Goal: Obtain resource: Download file/media

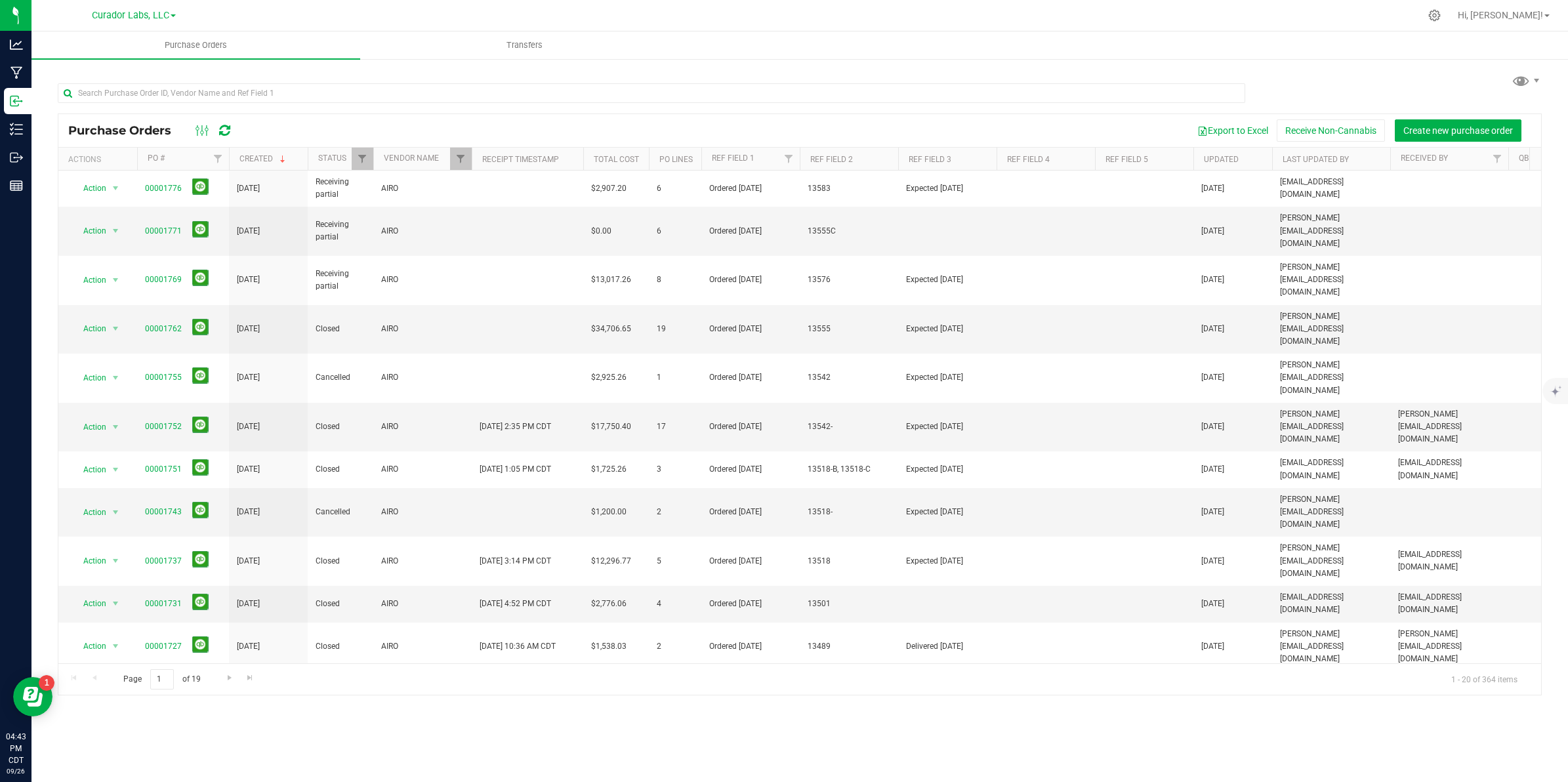
scroll to position [160, 0]
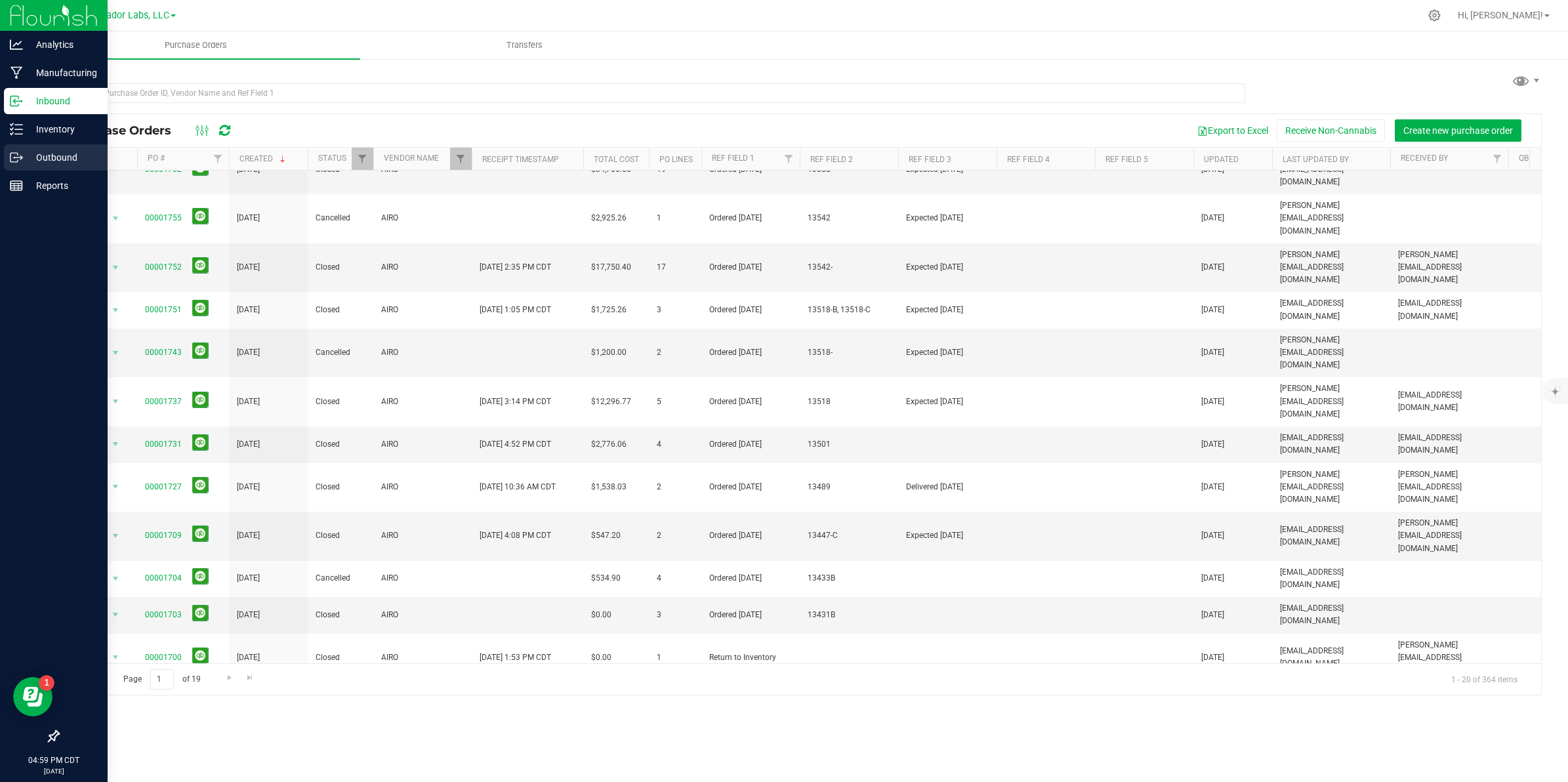
click at [40, 164] on p "Outbound" at bounding box center [62, 158] width 78 height 16
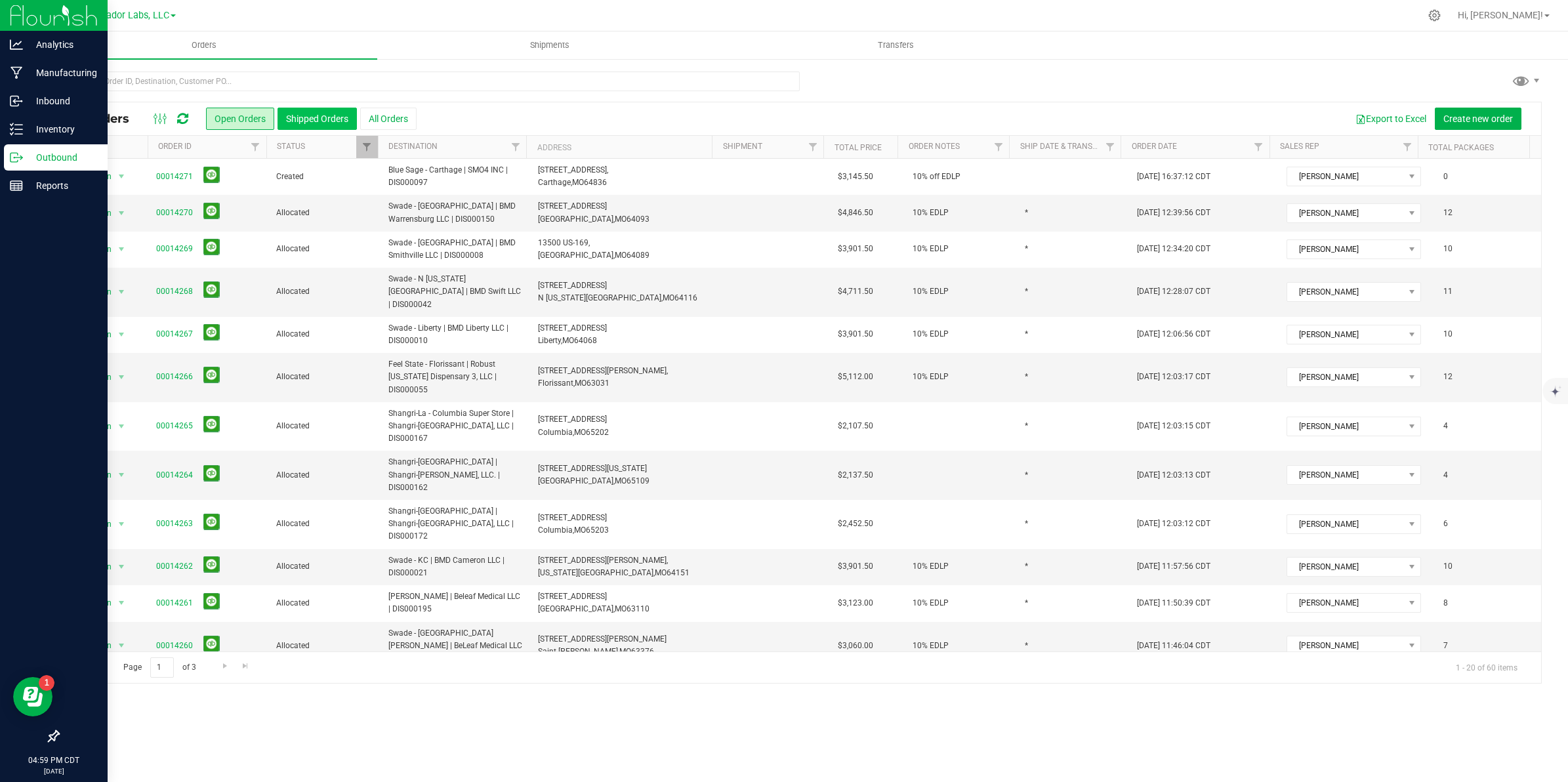
click at [320, 118] on button "Shipped Orders" at bounding box center [317, 119] width 79 height 23
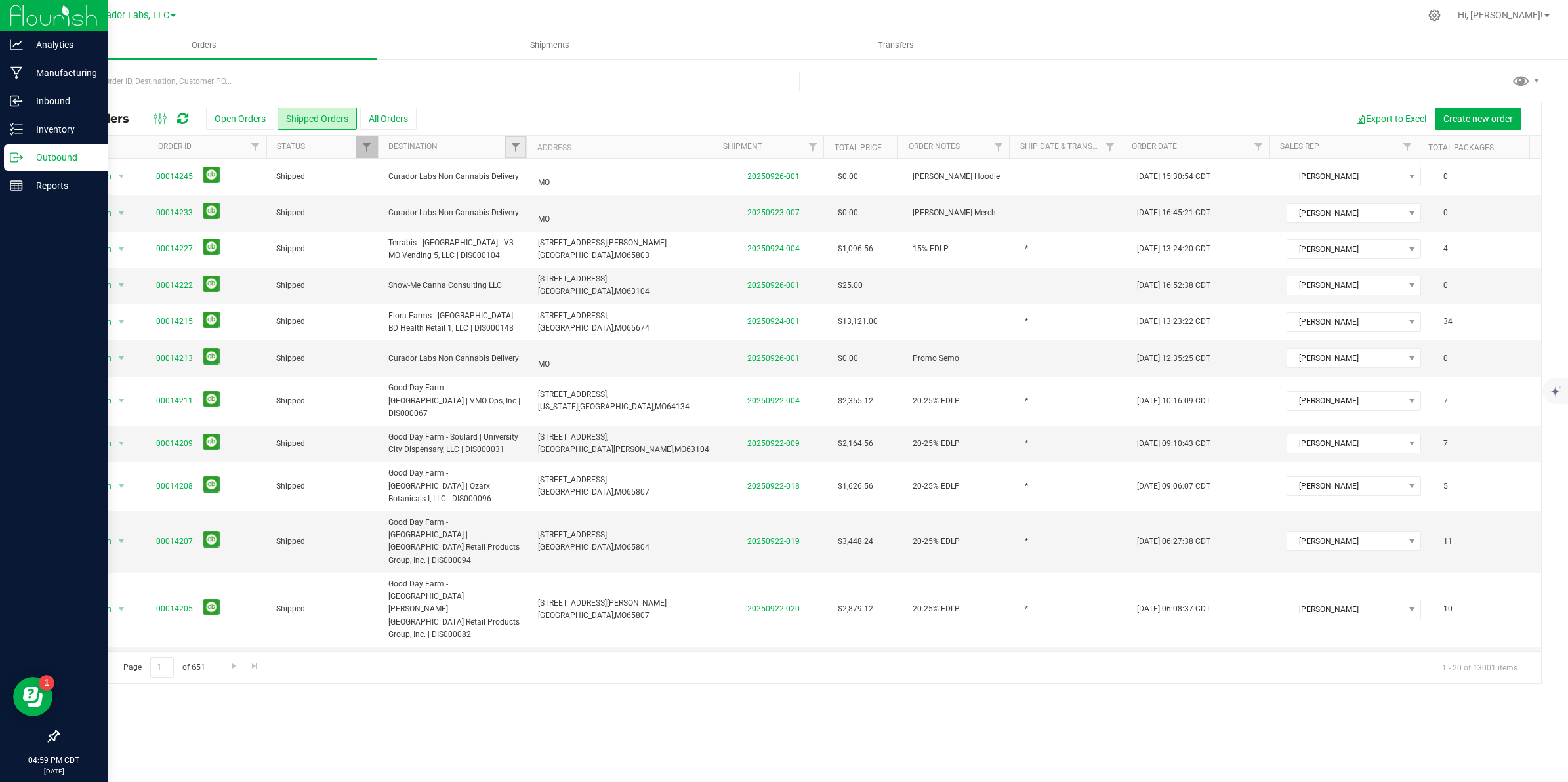
click at [507, 145] on link "Filter" at bounding box center [515, 147] width 22 height 23
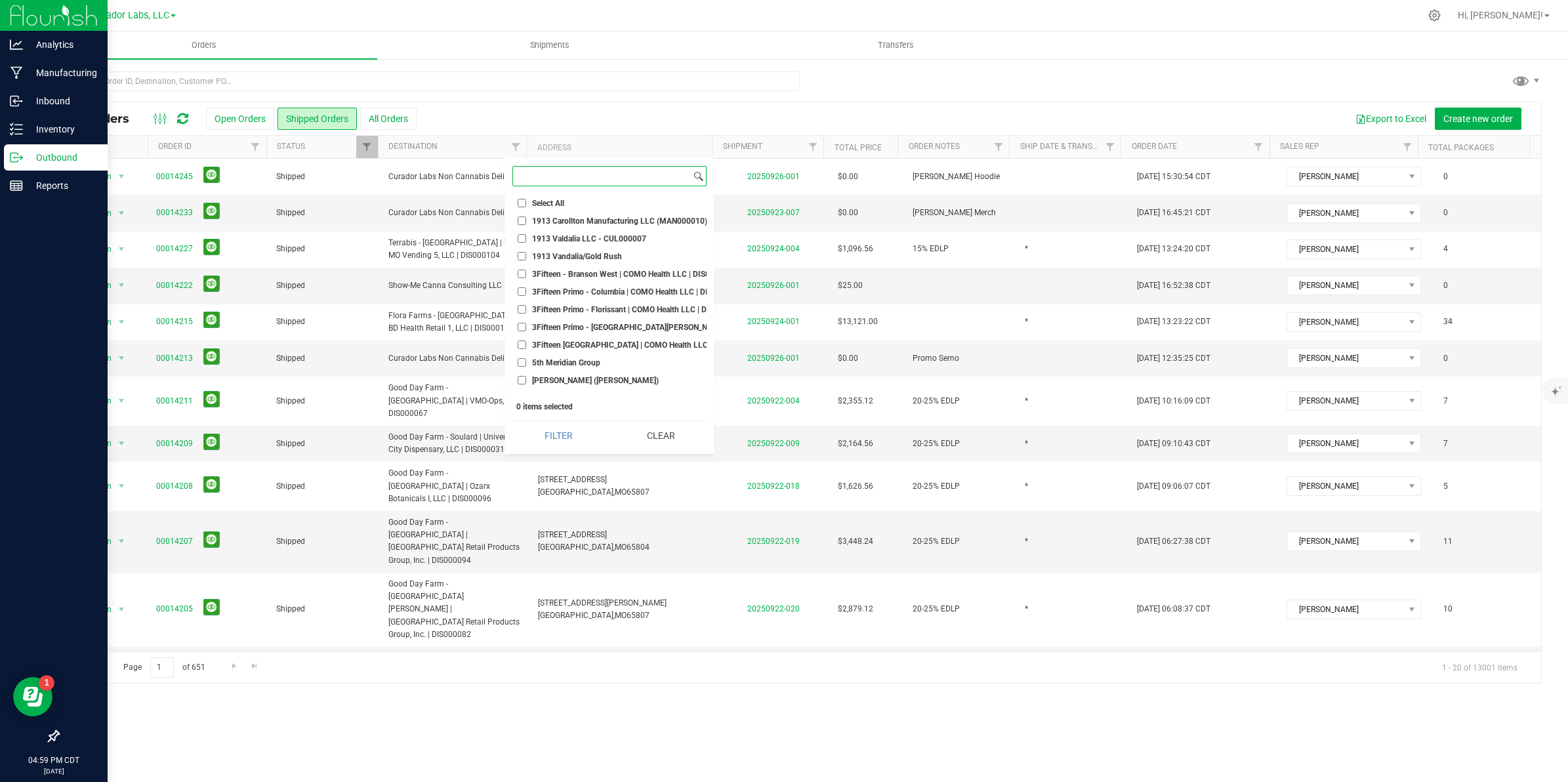
click at [596, 171] on input at bounding box center [602, 176] width 178 height 19
type input "goo"
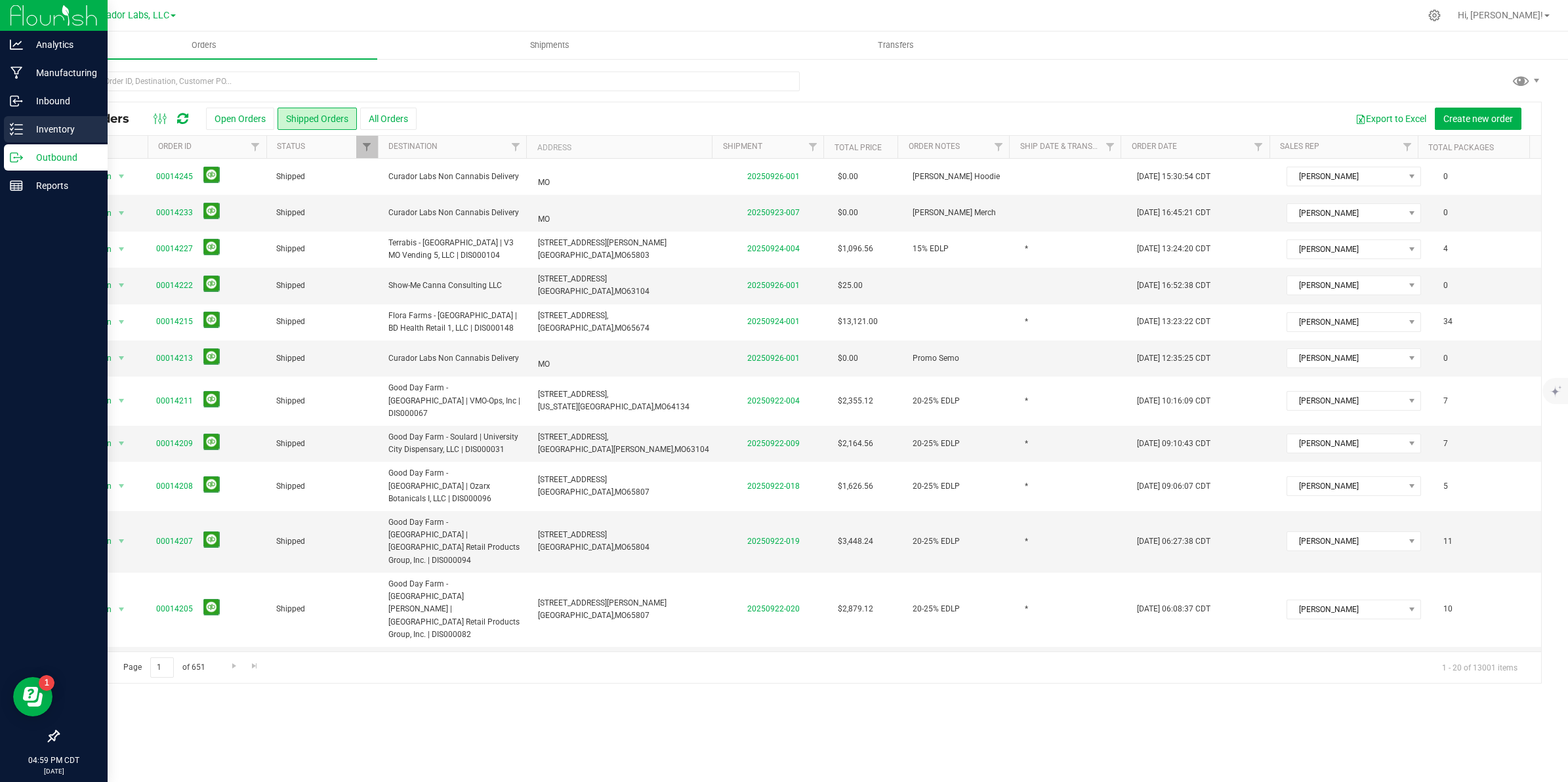
click at [11, 133] on icon at bounding box center [16, 129] width 13 height 13
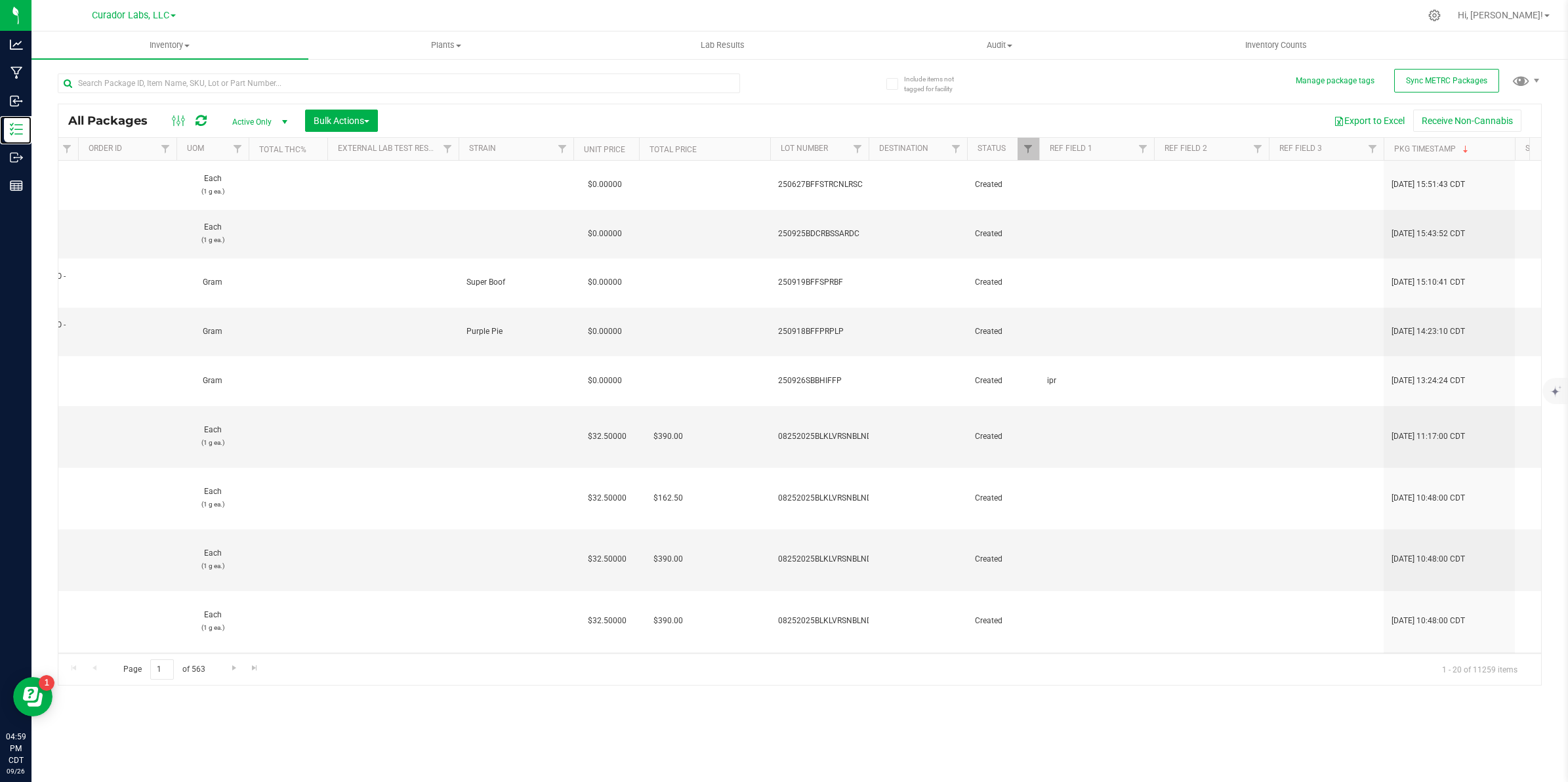
scroll to position [0, 933]
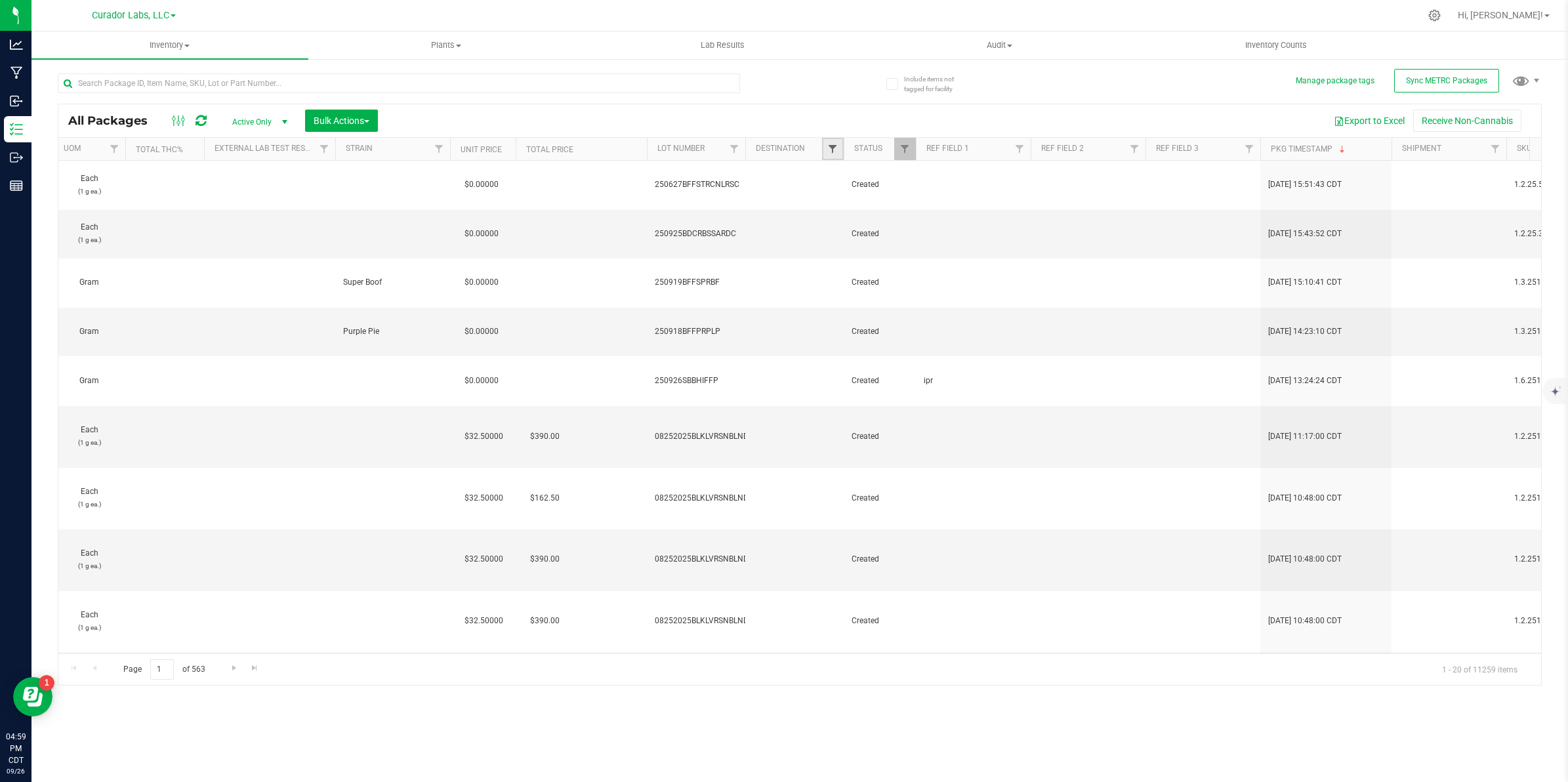
click at [835, 150] on span "Filter" at bounding box center [832, 148] width 11 height 11
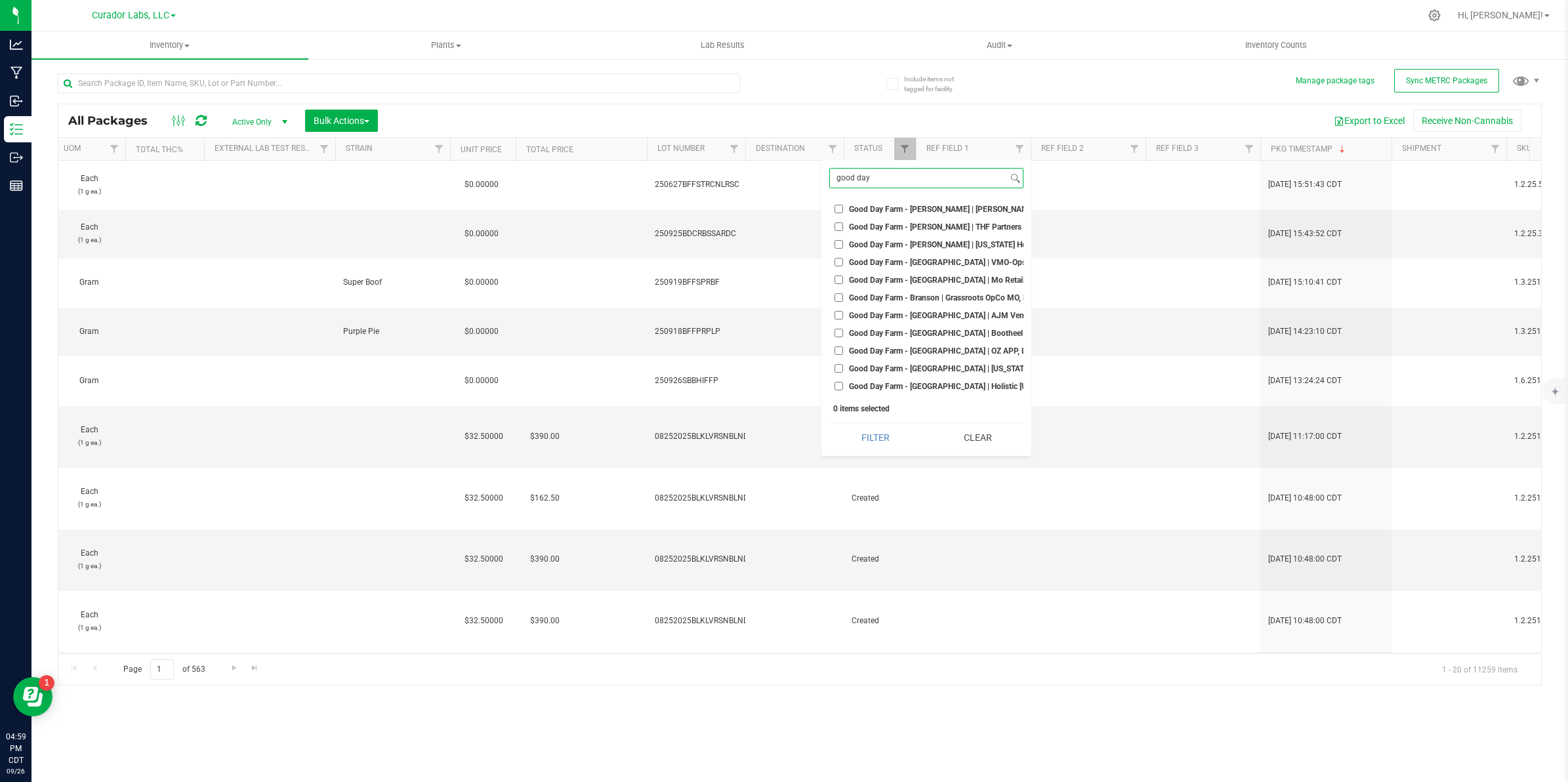
type input "good day"
click at [868, 211] on span "Good Day Farm - [PERSON_NAME] | [PERSON_NAME] LLC | DIS000123" at bounding box center [973, 209] width 249 height 8
click at [843, 211] on input "Good Day Farm - [PERSON_NAME] | [PERSON_NAME] LLC | DIS000123" at bounding box center [839, 209] width 8 height 8
checkbox input "true"
click at [855, 224] on span "Good Day Farm - [PERSON_NAME] | THF Partners LLC | DIS000069" at bounding box center [966, 227] width 235 height 8
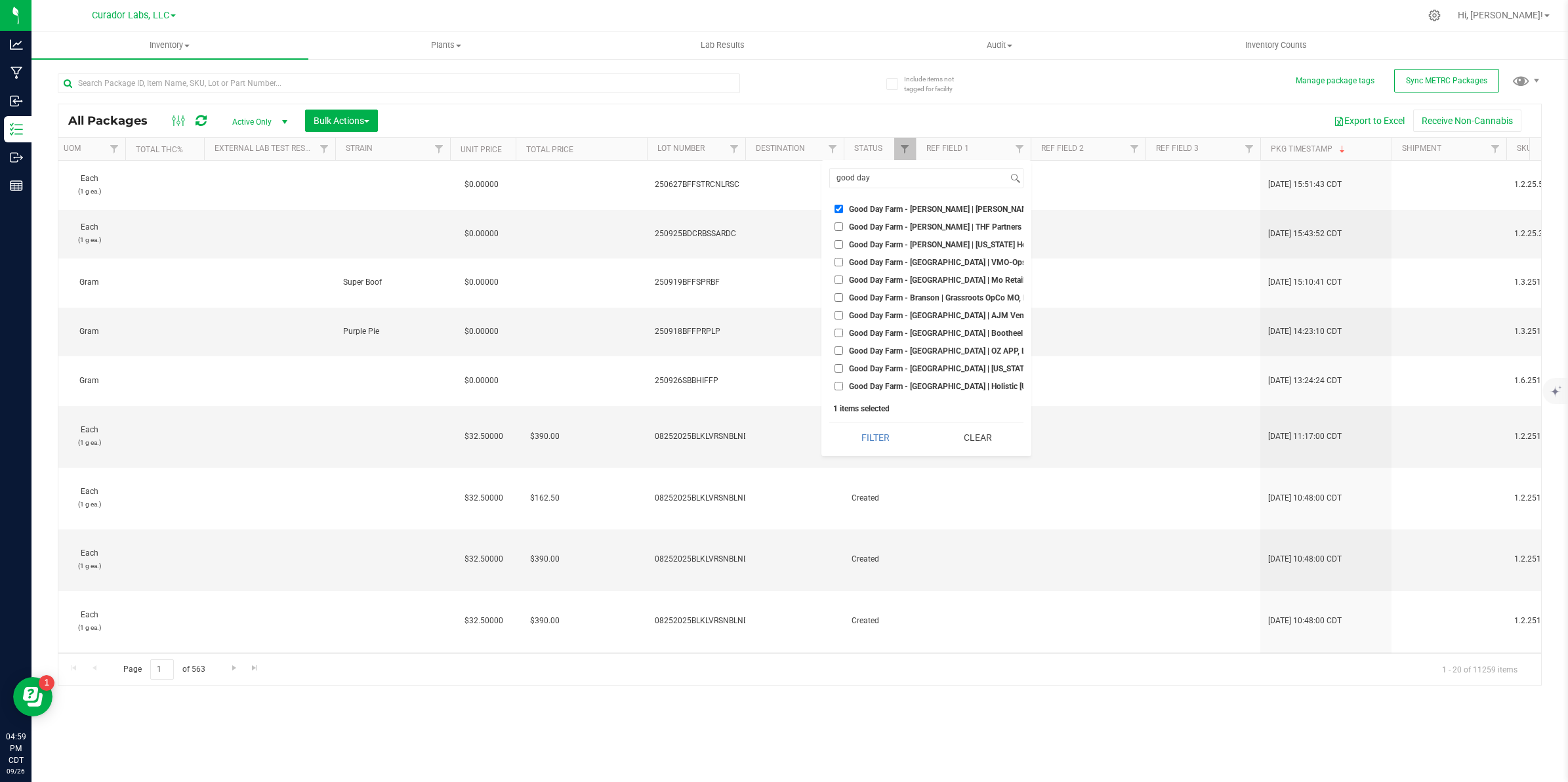
click at [843, 224] on input "Good Day Farm - [PERSON_NAME] | THF Partners LLC | DIS000069" at bounding box center [839, 227] width 8 height 8
drag, startPoint x: 855, startPoint y: 224, endPoint x: 850, endPoint y: 231, distance: 8.6
click at [854, 227] on span "Good Day Farm - [PERSON_NAME] | THF Partners LLC | DIS000069" at bounding box center [966, 227] width 235 height 8
click at [843, 227] on input "Good Day Farm - [PERSON_NAME] | THF Partners LLC | DIS000069" at bounding box center [839, 227] width 8 height 8
checkbox input "false"
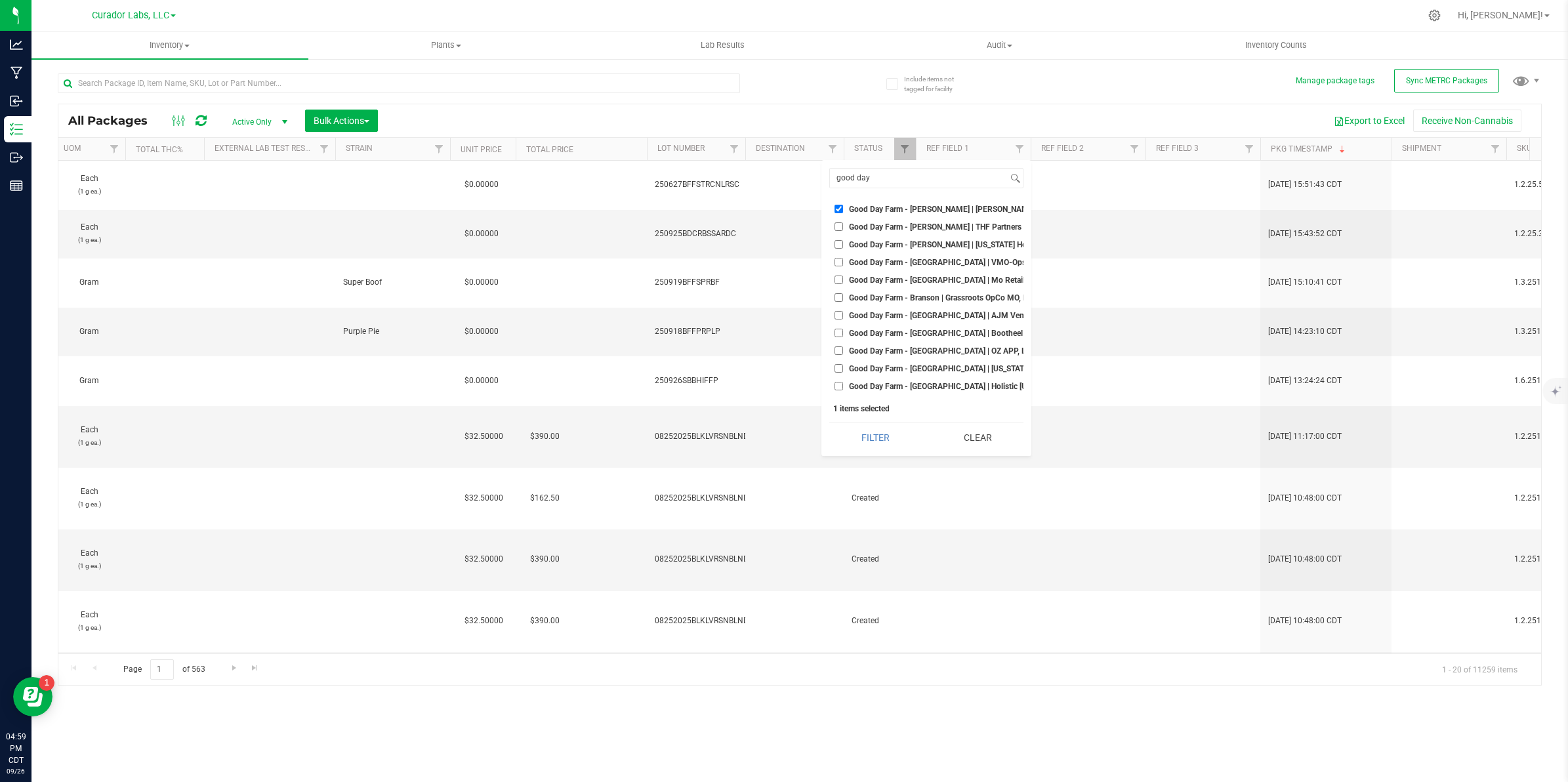
drag, startPoint x: 850, startPoint y: 231, endPoint x: 833, endPoint y: 224, distance: 18.4
click at [833, 223] on li "Good Day Farm - [PERSON_NAME] | THF Partners LLC | DIS000069" at bounding box center [926, 227] width 194 height 14
click at [837, 247] on input "Good Day Farm - [PERSON_NAME] | [US_STATE] Health & Wellness | DIS000156" at bounding box center [839, 244] width 8 height 8
checkbox input "true"
click at [837, 259] on input "Good Day Farm - [GEOGRAPHIC_DATA] | VMO-Ops, Inc | DIS000067" at bounding box center [839, 262] width 8 height 8
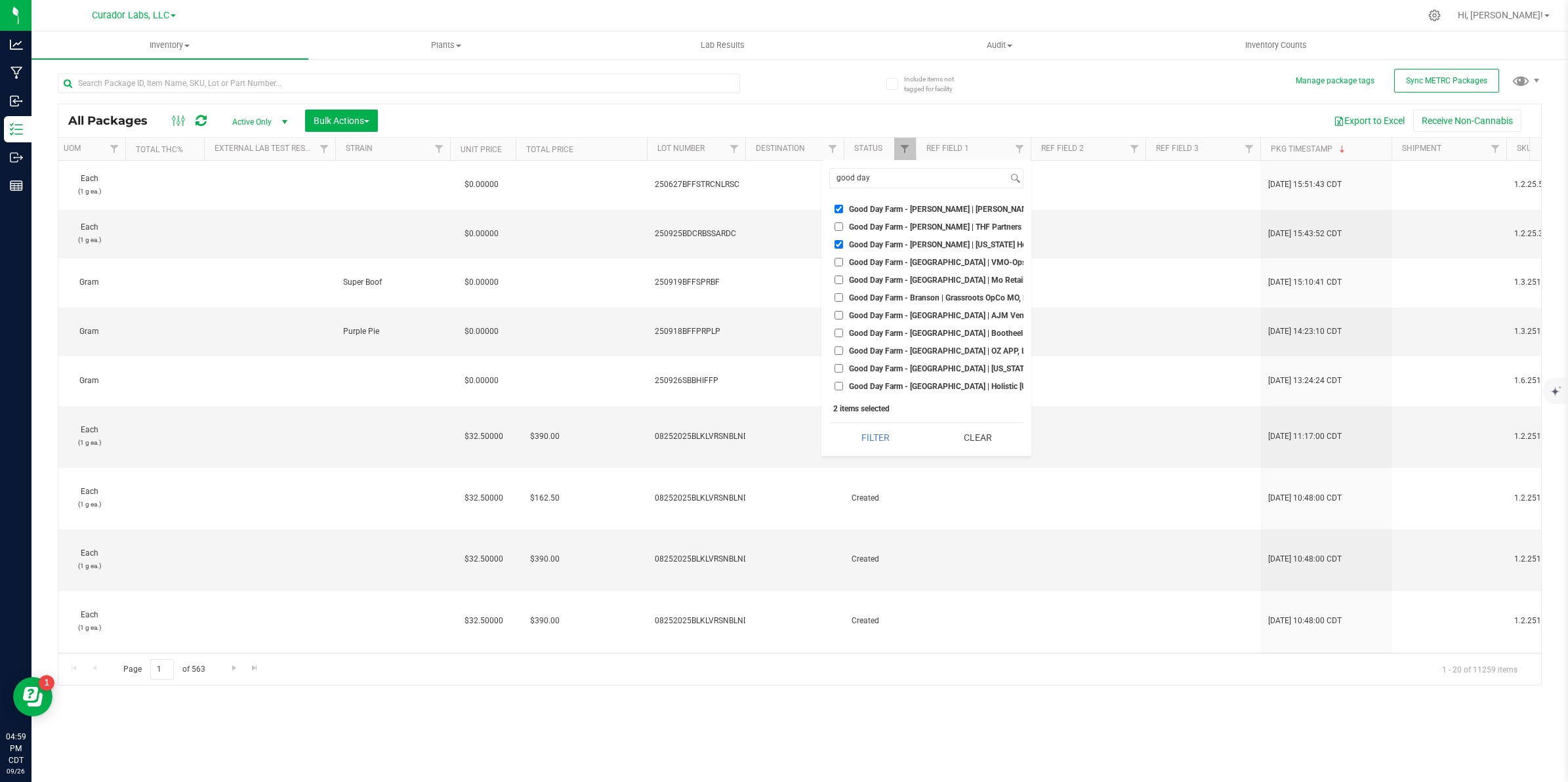
checkbox input "true"
click at [837, 276] on input "Good Day Farm - [GEOGRAPHIC_DATA] | Mo Retail Products Group, Inc. | DIS000212" at bounding box center [839, 280] width 8 height 8
checkbox input "true"
click at [839, 319] on input "Good Day Farm - [GEOGRAPHIC_DATA] | AJM Ventures LLC | DIS000198" at bounding box center [839, 315] width 8 height 8
checkbox input "true"
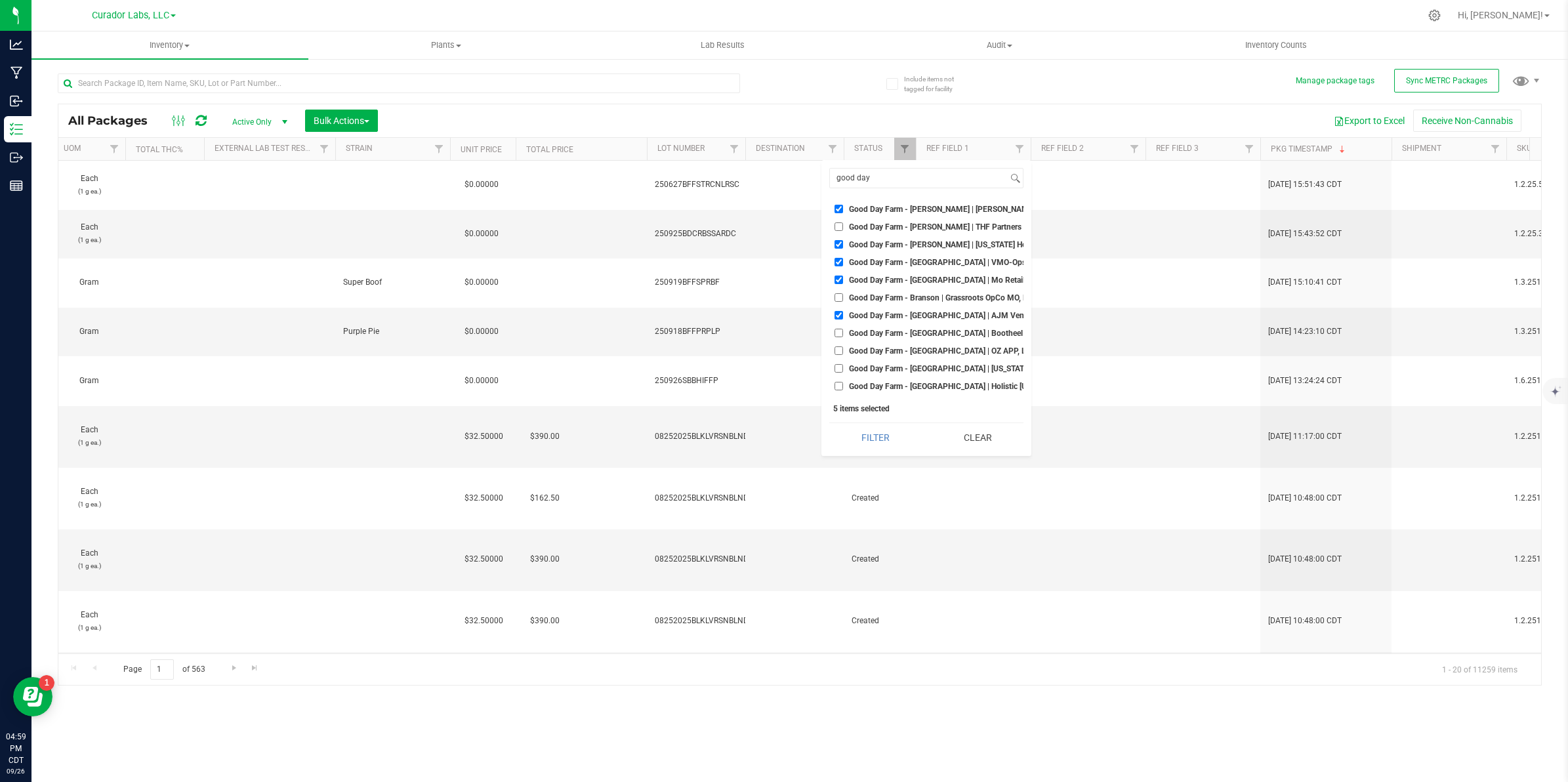
click at [837, 333] on input "Good Day Farm - [GEOGRAPHIC_DATA] | Bootheel CannaCare LLC | DIS000137" at bounding box center [839, 333] width 8 height 8
checkbox input "true"
click at [837, 351] on input "Good Day Farm - [GEOGRAPHIC_DATA] | OZ APP, LLC | DIS000219" at bounding box center [839, 351] width 8 height 8
checkbox input "true"
click at [837, 369] on input "Good Day Farm - [GEOGRAPHIC_DATA] | [US_STATE] Wild Apothecary LLC | DIS000126" at bounding box center [839, 369] width 8 height 8
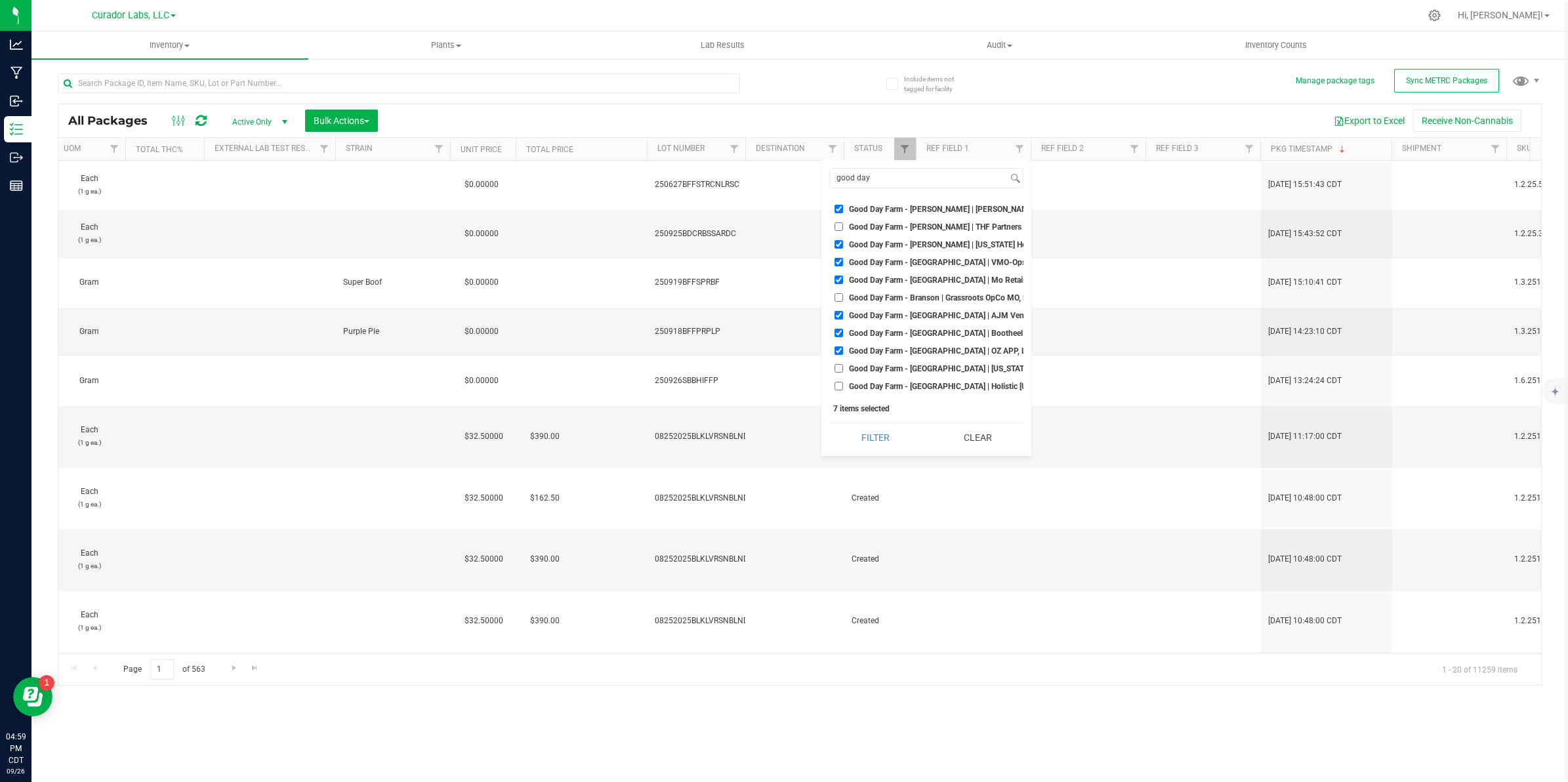
checkbox input "true"
click at [837, 225] on input "Good Day Farm - [GEOGRAPHIC_DATA] | Holistic [US_STATE] LLC | DIS000189" at bounding box center [839, 224] width 8 height 8
checkbox input "true"
click at [838, 244] on input "Good Day Farm - CWE | Holistic [US_STATE] LLC | DIS000038" at bounding box center [839, 242] width 8 height 8
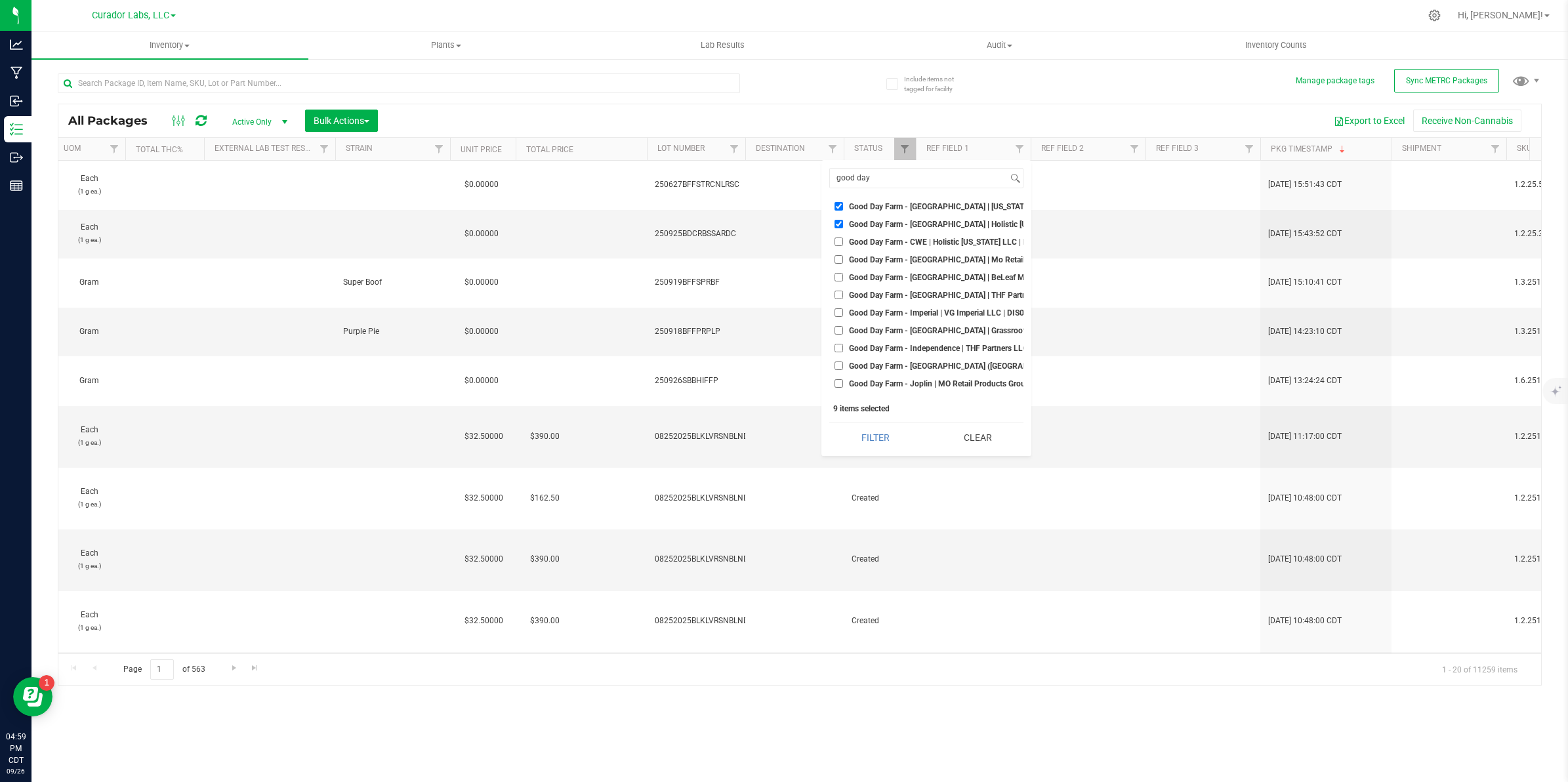
checkbox input "true"
click at [844, 259] on label "Good Day Farm - [GEOGRAPHIC_DATA] | Mo Retail Products Group, Inc. | DIS000213" at bounding box center [926, 259] width 184 height 8
click at [843, 259] on input "Good Day Farm - [GEOGRAPHIC_DATA] | Mo Retail Products Group, Inc. | DIS000213" at bounding box center [839, 259] width 8 height 8
checkbox input "true"
click at [840, 274] on input "Good Day Farm - [GEOGRAPHIC_DATA] | BeLeaf Medical LLC | DIS000070" at bounding box center [839, 278] width 8 height 8
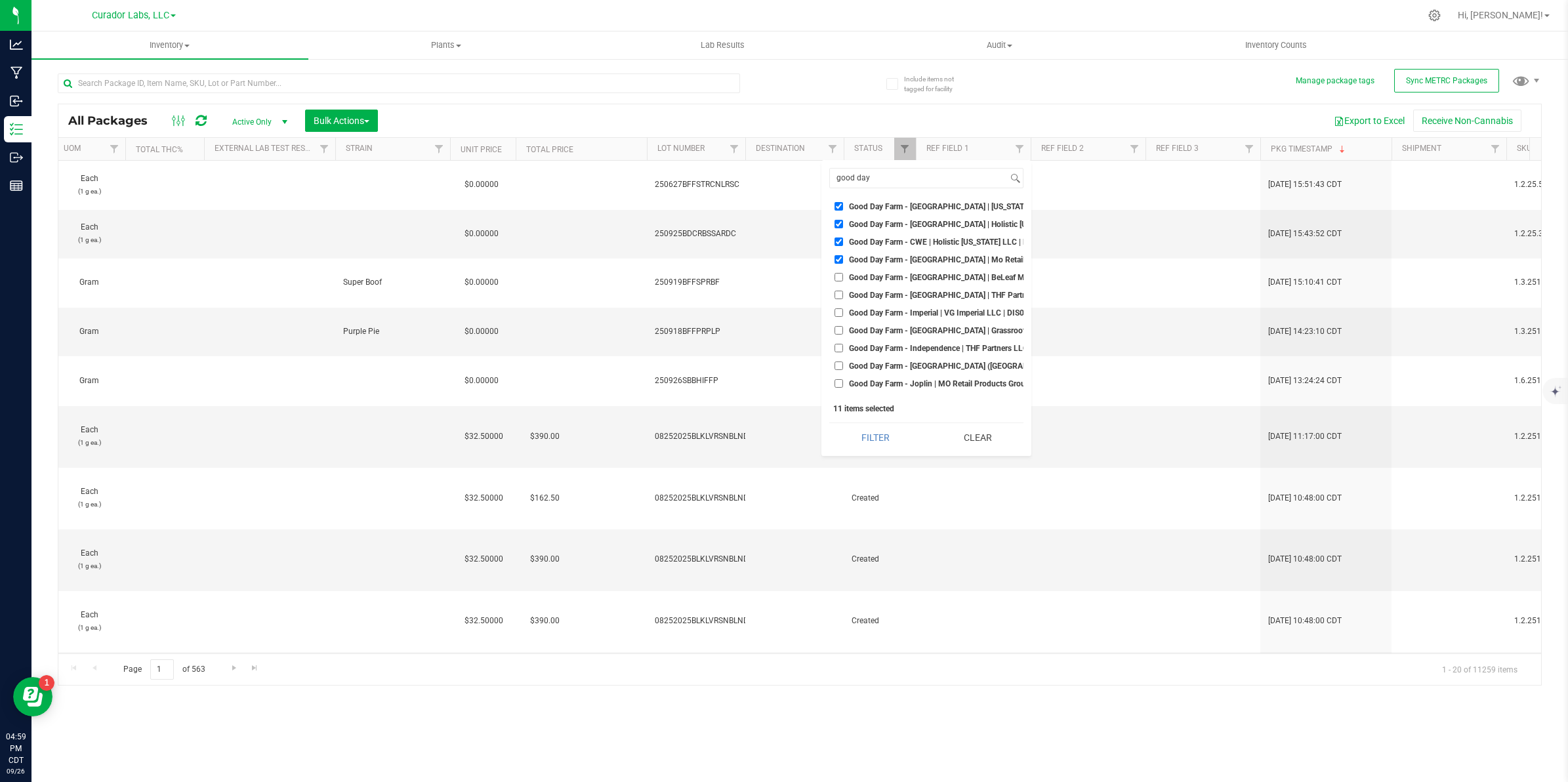
checkbox input "true"
click at [839, 290] on li "Good Day Farm - [GEOGRAPHIC_DATA] | THF Partners LLC | DIS000175" at bounding box center [926, 295] width 194 height 14
click at [838, 297] on input "Good Day Farm - [GEOGRAPHIC_DATA] | THF Partners LLC | DIS000175" at bounding box center [839, 295] width 8 height 8
checkbox input "true"
click at [839, 316] on input "Good Day Farm - Imperial | VG Imperial LLC | DIS000174" at bounding box center [839, 313] width 8 height 8
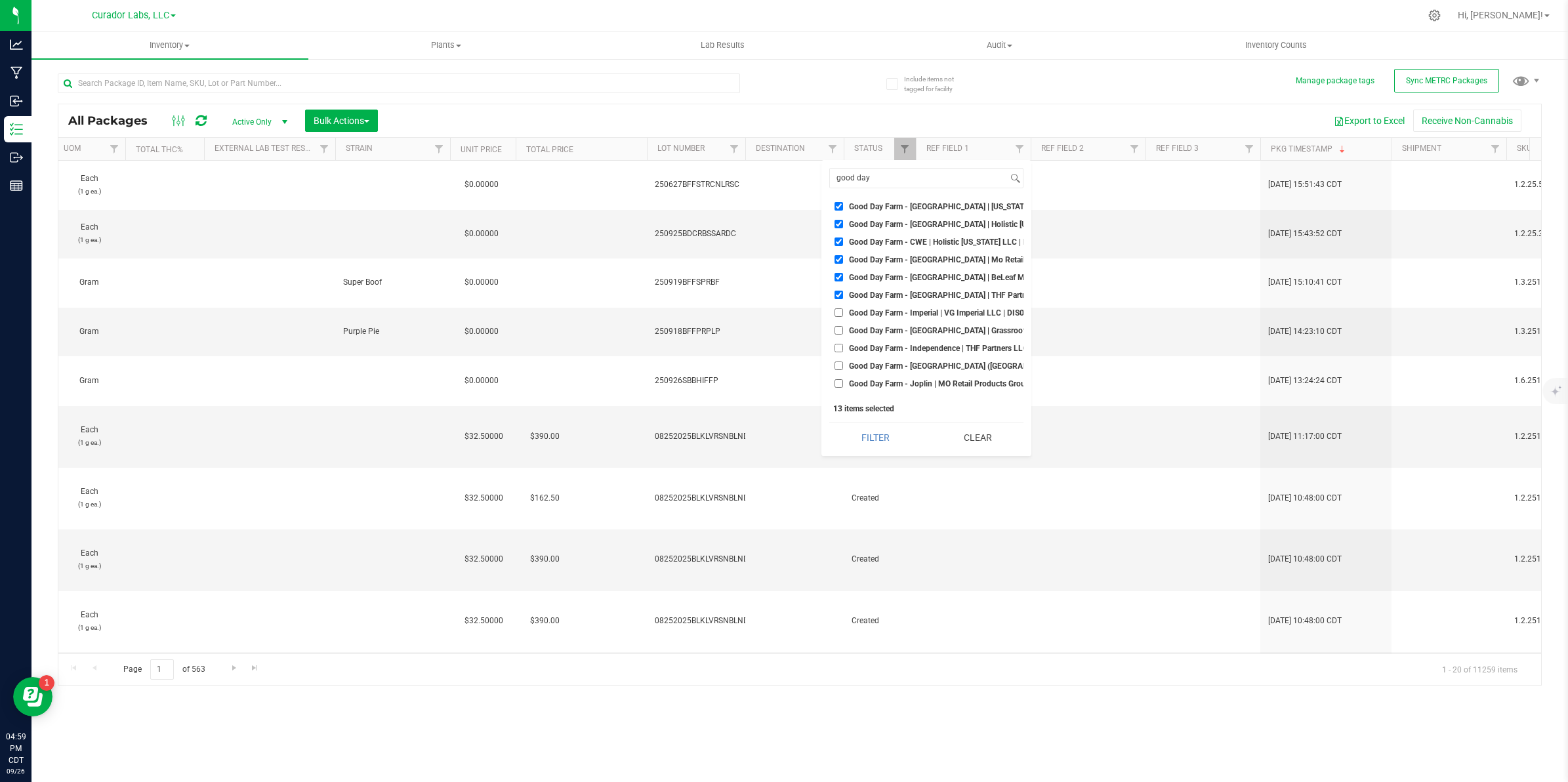
checkbox input "true"
click at [840, 300] on input "Good Day Farm - Joplin | MO Retail Products Group, Inc | DIS000084" at bounding box center [839, 302] width 8 height 8
checkbox input "true"
click at [839, 316] on input "Good Day Farm - Kennett | The Herbalist | DIS000135" at bounding box center [839, 319] width 8 height 8
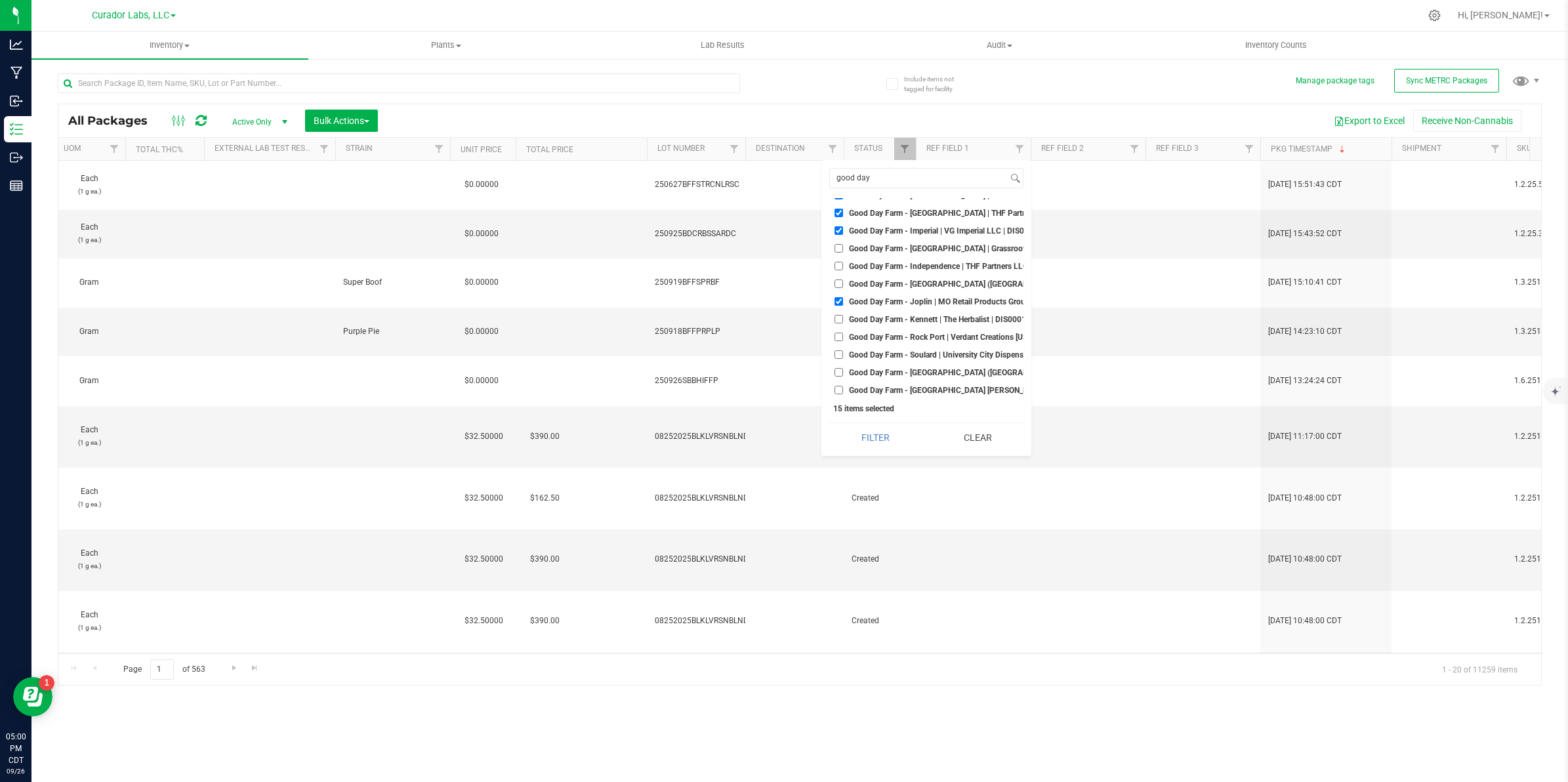
checkbox input "true"
click at [837, 339] on input "Good Day Farm - Rock Port | Verdant Creations [US_STATE] 2, LLC | DIS000224" at bounding box center [839, 337] width 8 height 8
checkbox input "true"
click at [841, 353] on input "Good Day Farm - Soulard | University City Dispensary, LLC | DIS000031" at bounding box center [839, 355] width 8 height 8
checkbox input "true"
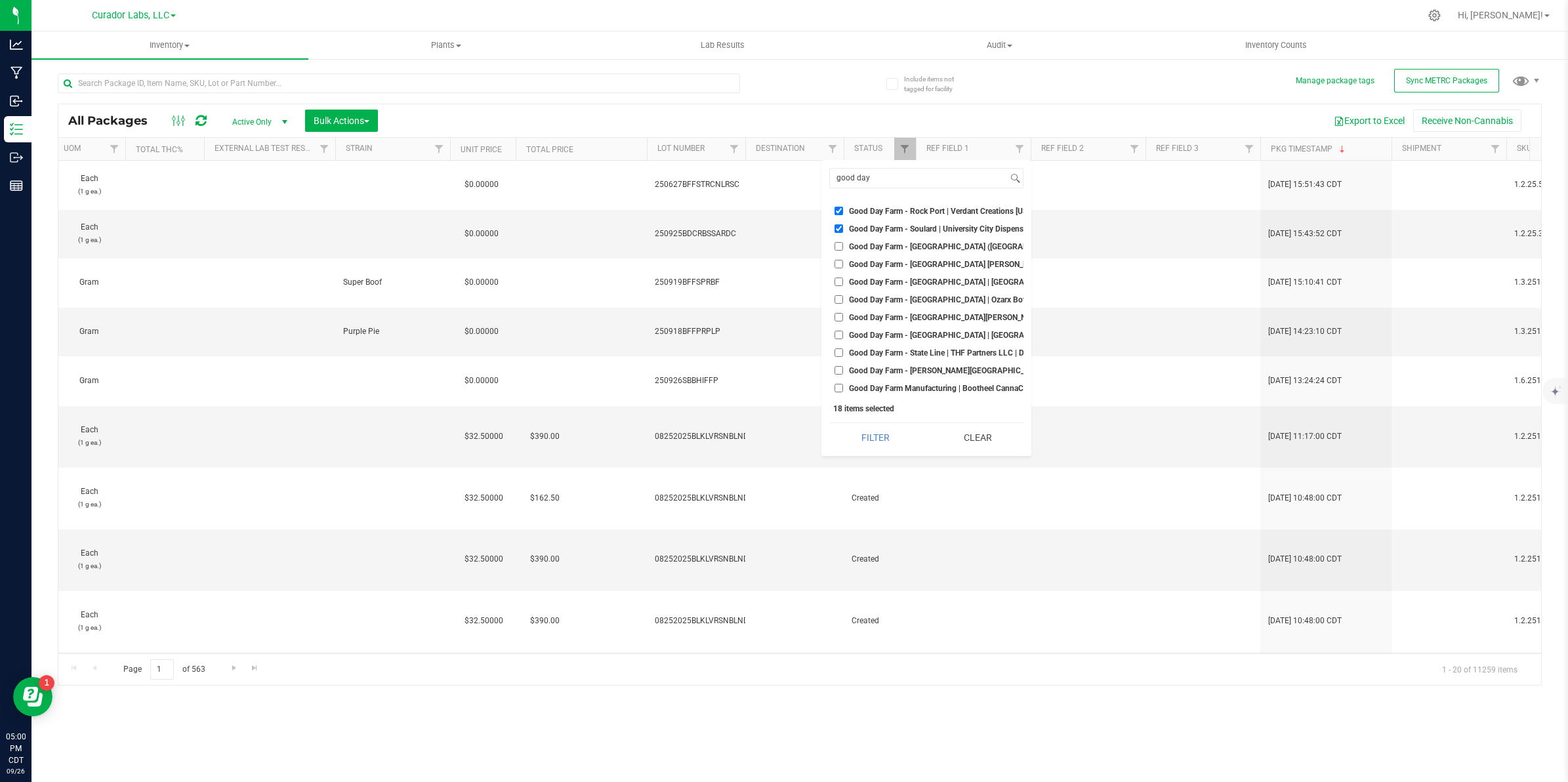
scroll to position [381, 0]
click at [839, 242] on input "Good Day Farm - [GEOGRAPHIC_DATA] ([GEOGRAPHIC_DATA]) | Grassroots OpCo MO, LLC…" at bounding box center [839, 247] width 8 height 8
checkbox input "true"
click at [841, 260] on input "Good Day Farm - [GEOGRAPHIC_DATA] [PERSON_NAME] | [GEOGRAPHIC_DATA] Retail Prod…" at bounding box center [839, 264] width 8 height 8
checkbox input "true"
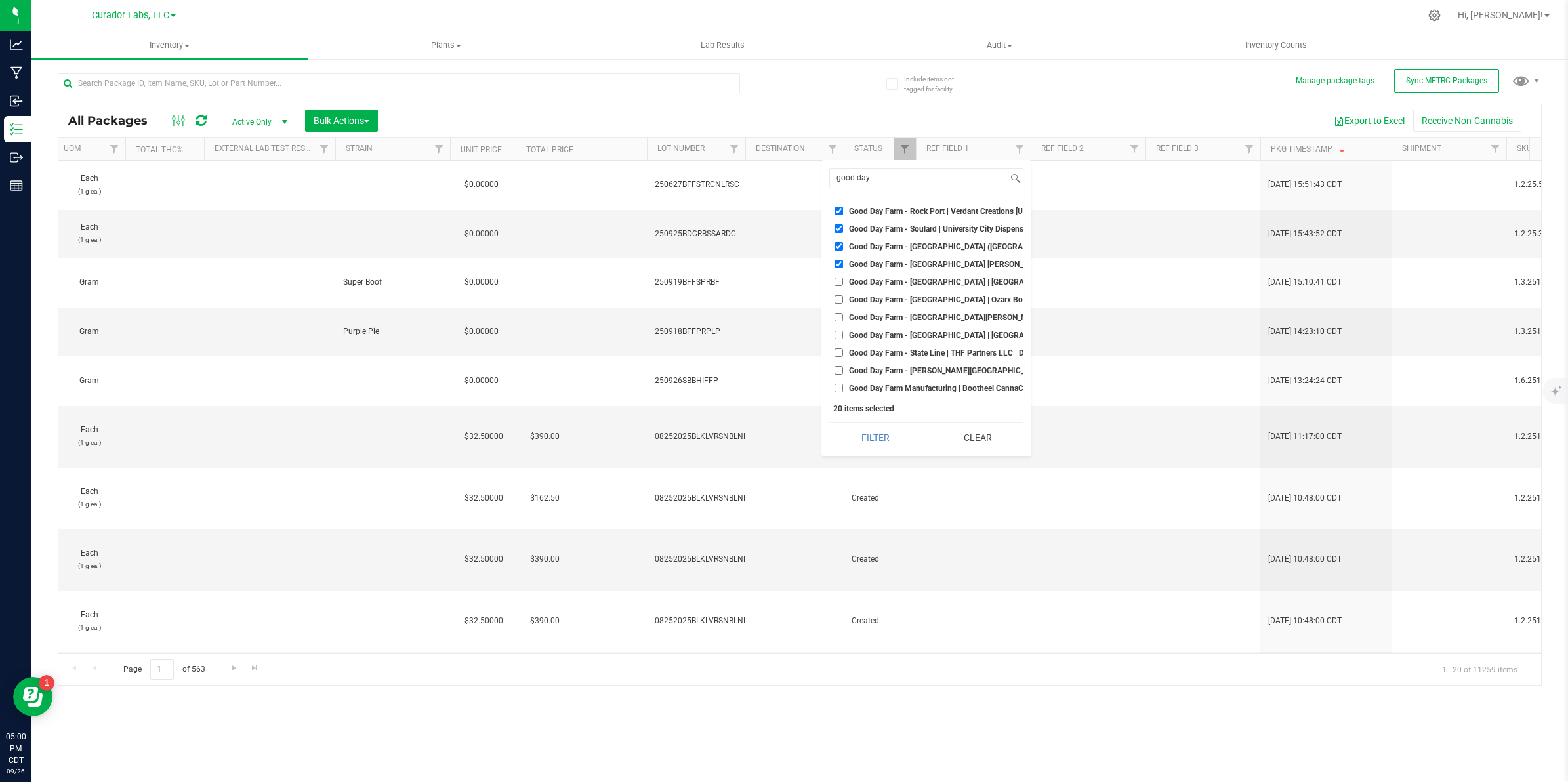
click at [834, 278] on input "Good Day Farm - [GEOGRAPHIC_DATA] | [GEOGRAPHIC_DATA] Retail Products Group, In…" at bounding box center [839, 282] width 8 height 8
checkbox input "true"
click at [837, 295] on input "Good Day Farm - [GEOGRAPHIC_DATA] | Ozarx Botanicals I, LLC | DIS000096" at bounding box center [839, 300] width 8 height 8
checkbox input "true"
click at [835, 313] on input "Good Day Farm - [GEOGRAPHIC_DATA][PERSON_NAME] | STL Dispensaries 51, LLC | DIS…" at bounding box center [839, 317] width 8 height 8
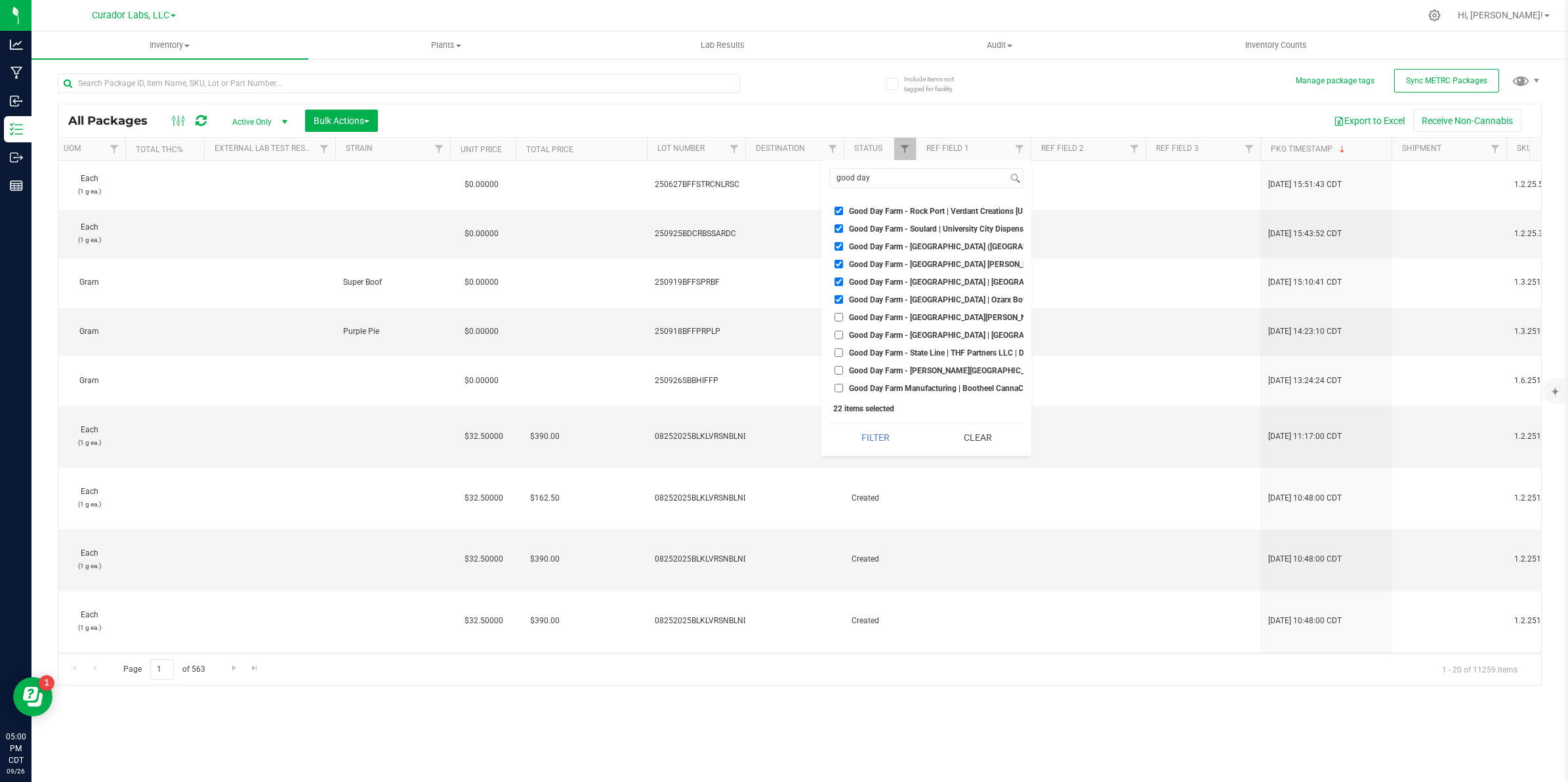
checkbox input "true"
click at [837, 331] on input "Good Day Farm - [GEOGRAPHIC_DATA] | [GEOGRAPHIC_DATA] DIS179, Inc. | DIS000179" at bounding box center [839, 335] width 8 height 8
checkbox input "true"
click at [838, 384] on input "Good Day Farm Manufacturing | Bootheel CannaCare Columbia, LLC | MAN000030" at bounding box center [839, 389] width 8 height 8
checkbox input "true"
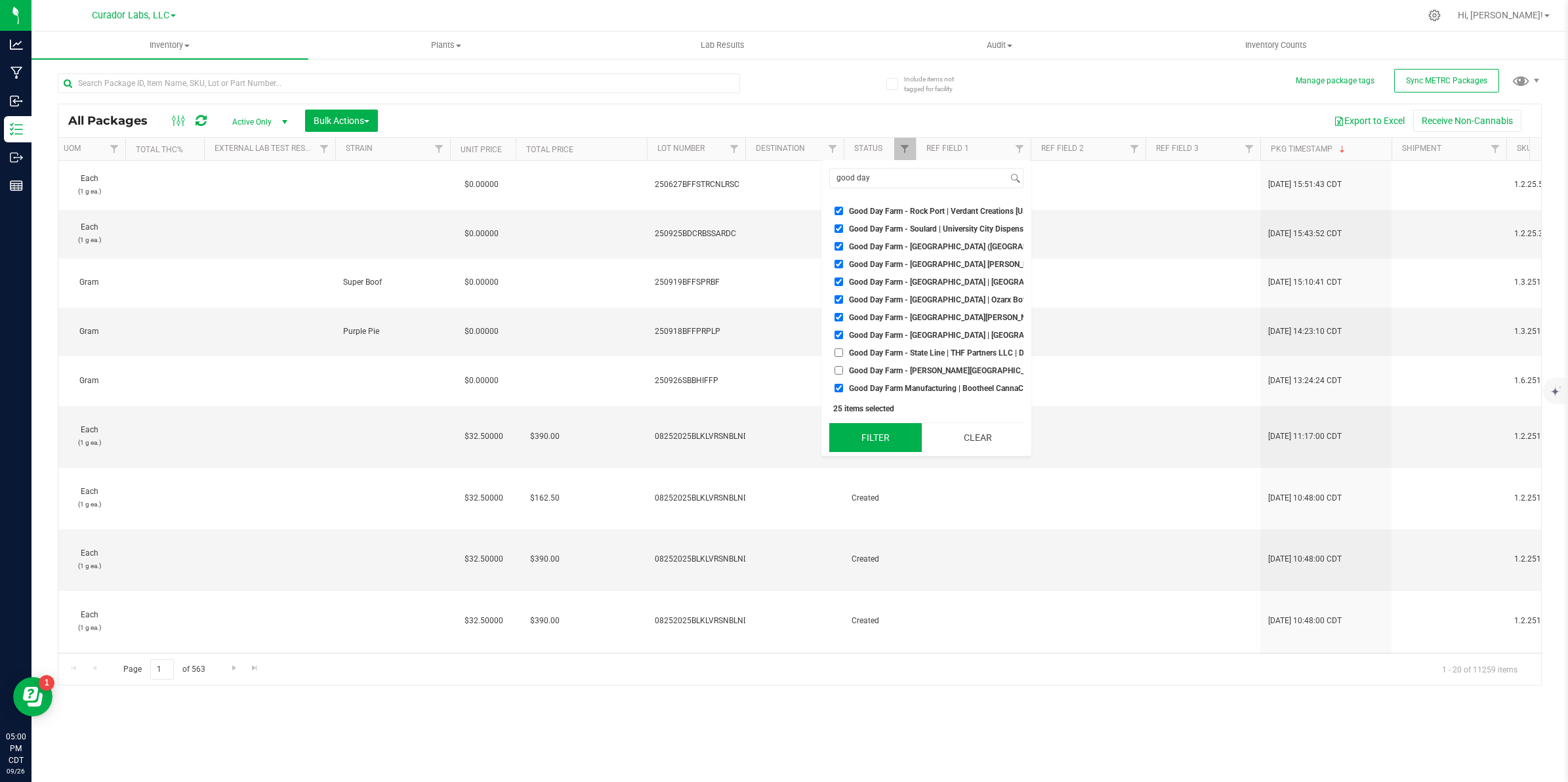
click at [868, 438] on button "Filter" at bounding box center [875, 437] width 92 height 29
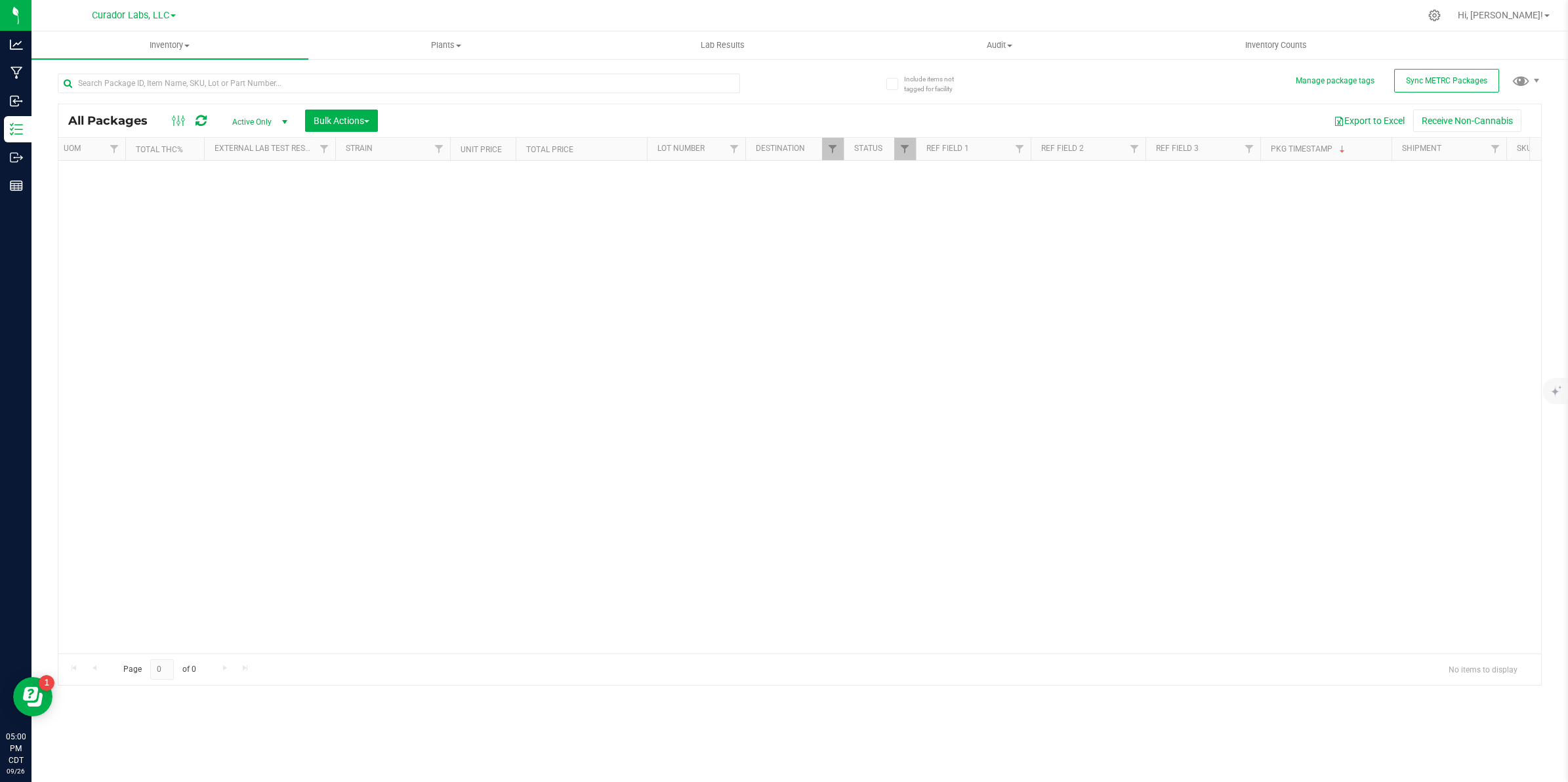
click at [245, 124] on span "Active Only" at bounding box center [257, 122] width 72 height 18
click at [239, 210] on li "All" at bounding box center [257, 203] width 71 height 20
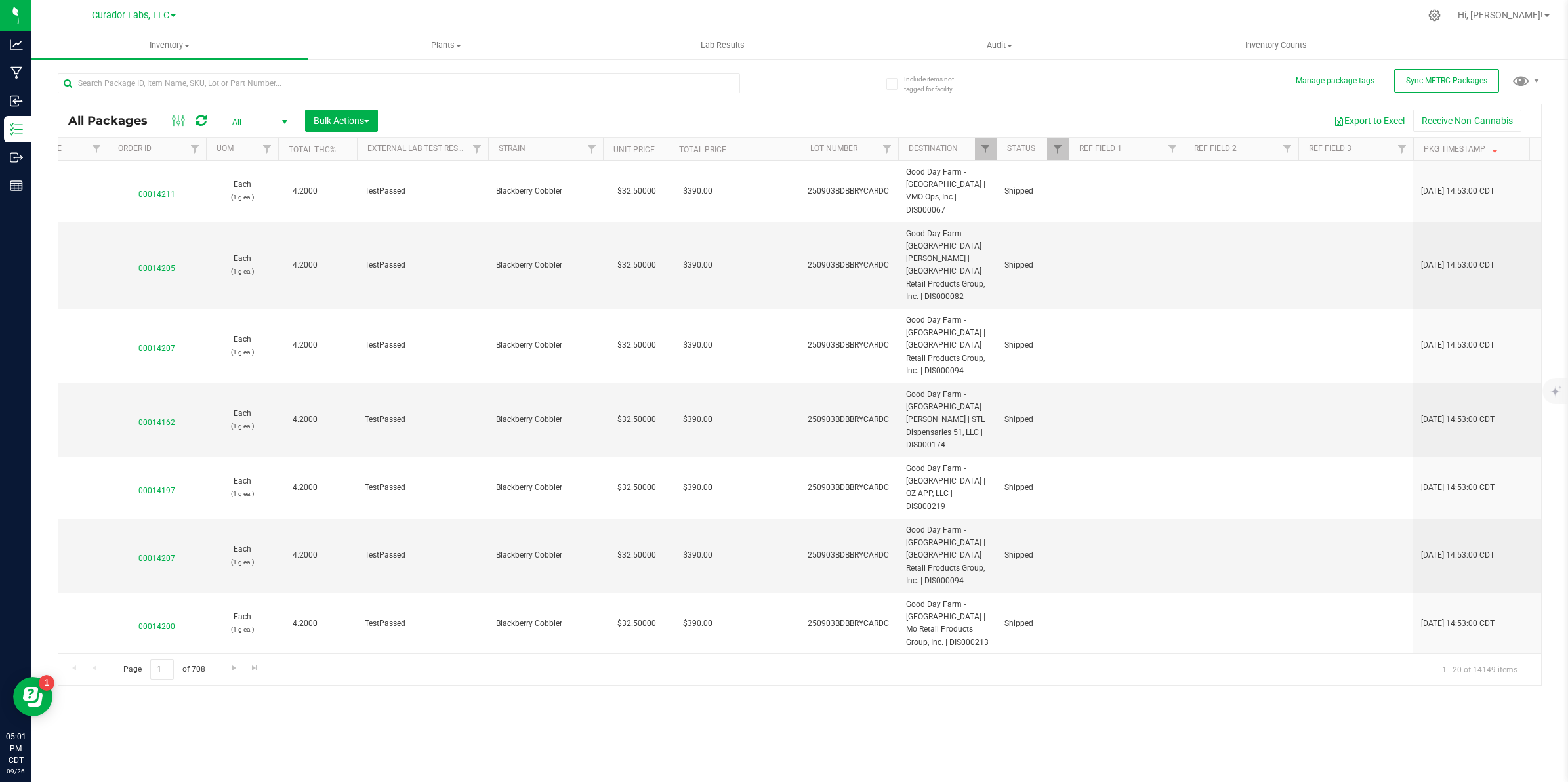
scroll to position [0, 946]
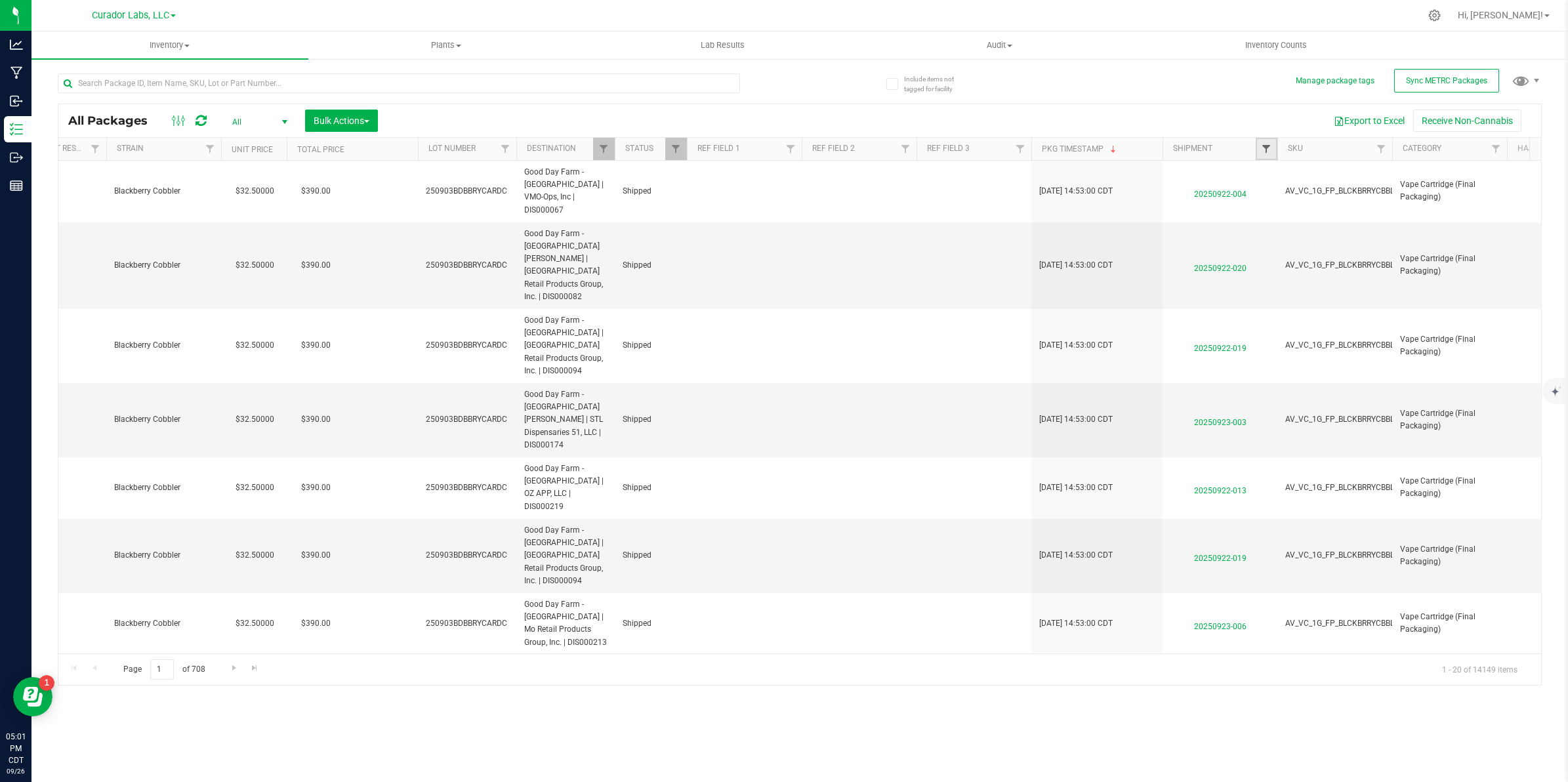
click at [1269, 148] on span "Filter" at bounding box center [1266, 148] width 11 height 11
type input "2025"
click at [1263, 199] on button "Filter" at bounding box center [1294, 213] width 63 height 29
click at [1349, 122] on button "Export to Excel" at bounding box center [1369, 121] width 88 height 23
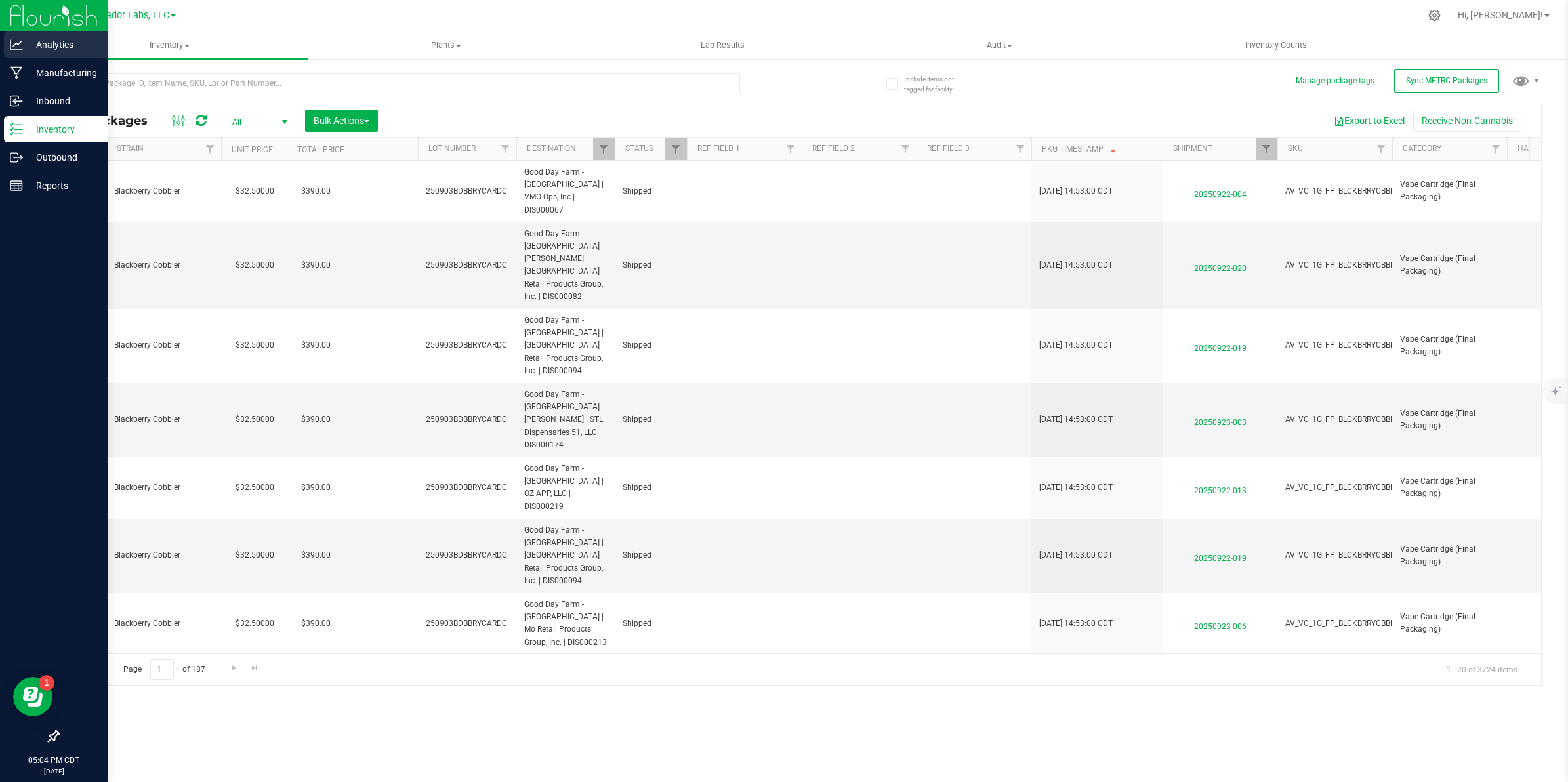
drag, startPoint x: 14, startPoint y: 41, endPoint x: 26, endPoint y: 41, distance: 12.0
click at [14, 41] on icon at bounding box center [16, 45] width 13 height 13
